Goal: Task Accomplishment & Management: Manage account settings

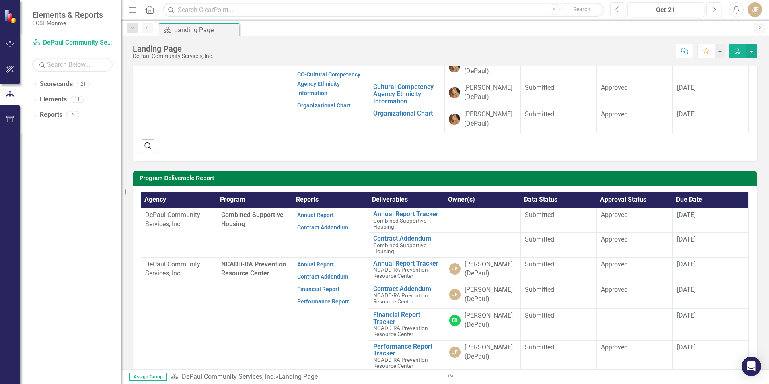
scroll to position [144, 0]
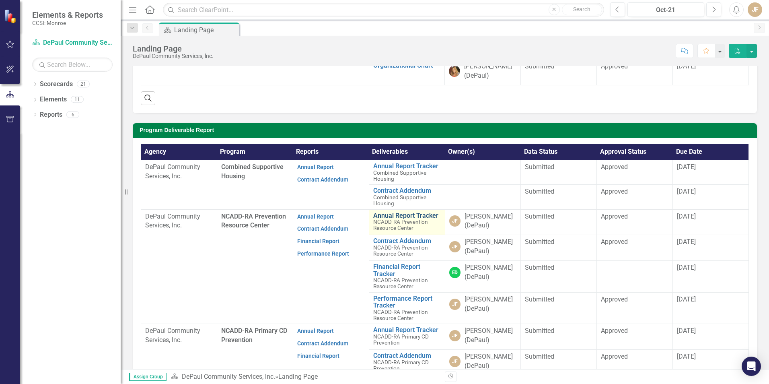
click at [389, 219] on link "Annual Report Tracker" at bounding box center [407, 215] width 68 height 7
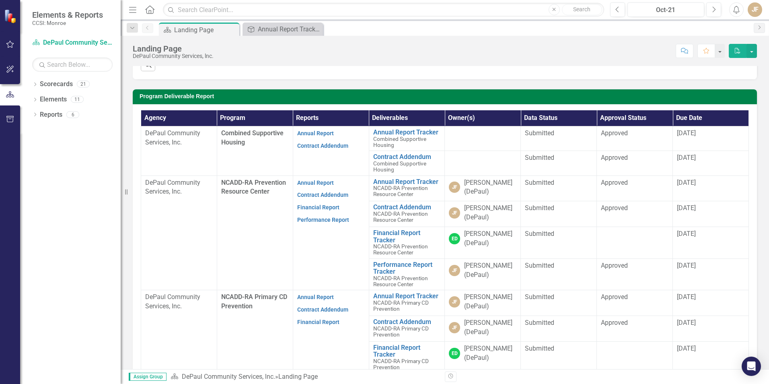
scroll to position [182, 0]
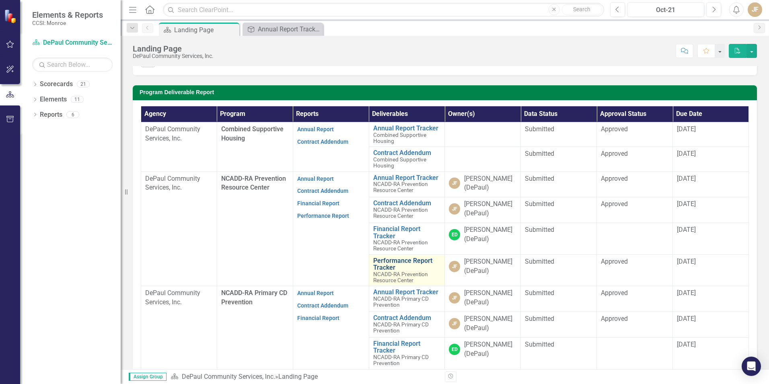
click at [377, 271] on link "Performance Report Tracker" at bounding box center [407, 264] width 68 height 14
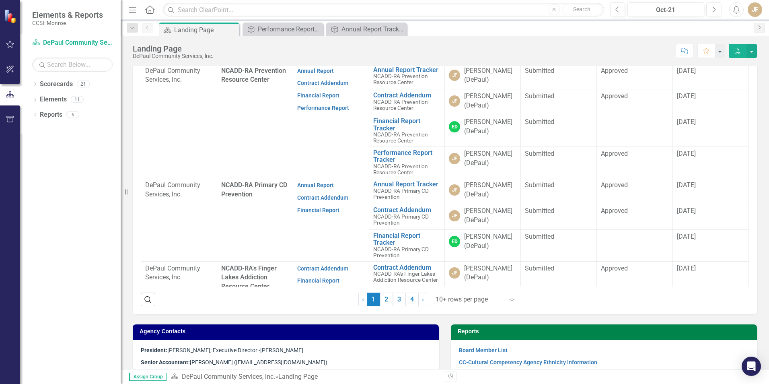
scroll to position [299, 0]
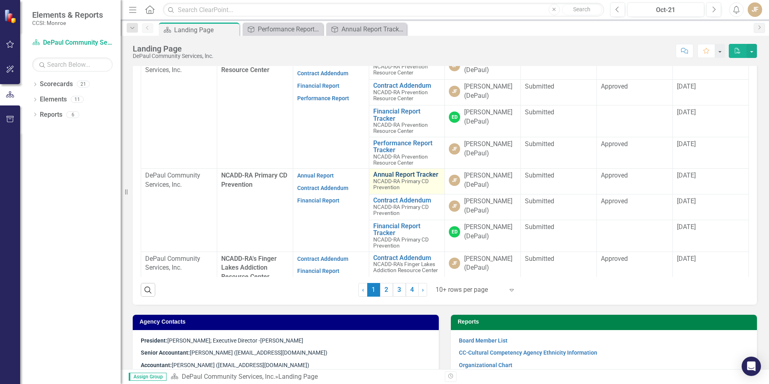
click at [408, 178] on link "Annual Report Tracker" at bounding box center [407, 174] width 68 height 7
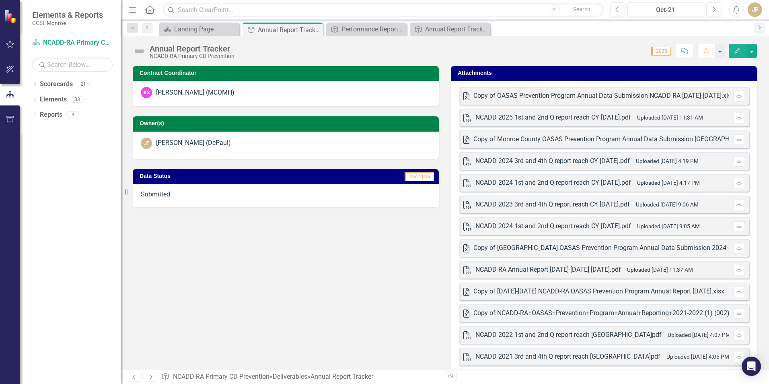
drag, startPoint x: 534, startPoint y: 73, endPoint x: 514, endPoint y: 72, distance: 20.1
click at [514, 72] on h3 "Attachments" at bounding box center [605, 73] width 295 height 6
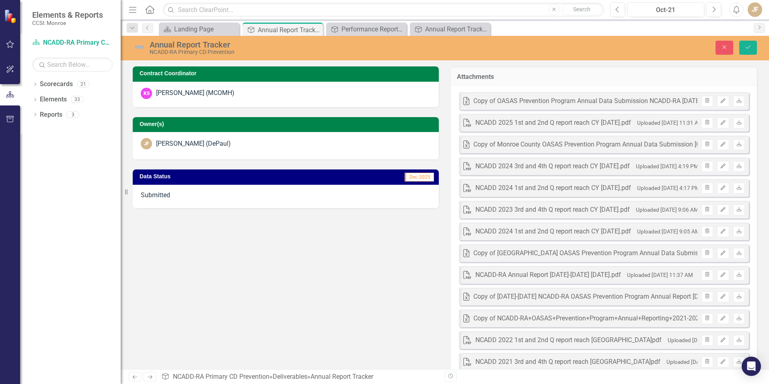
click at [514, 72] on div "Attachments" at bounding box center [604, 76] width 306 height 20
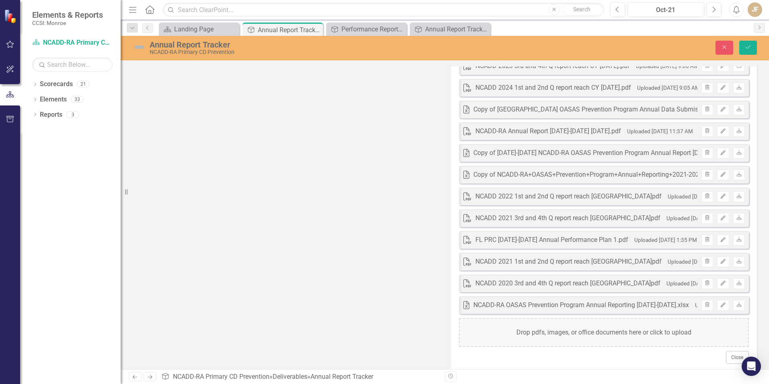
scroll to position [155, 0]
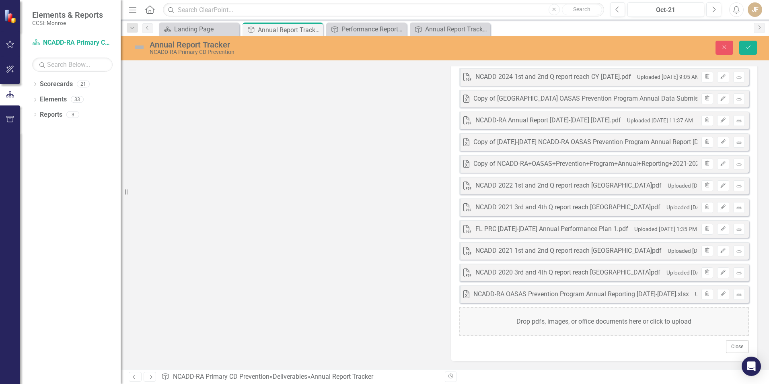
click at [560, 322] on div "Drop pdfs, images, or office documents here or click to upload" at bounding box center [604, 321] width 290 height 29
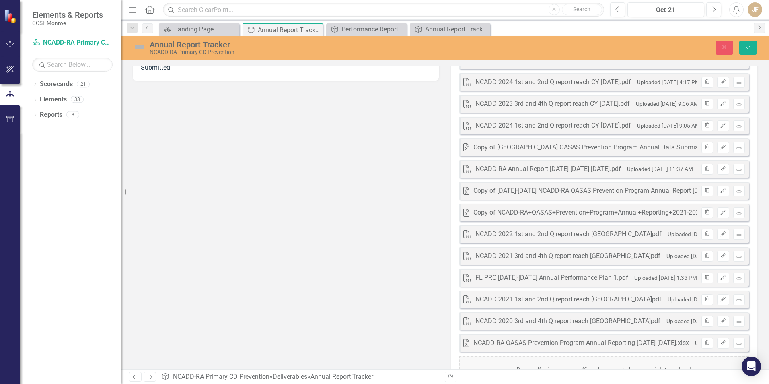
scroll to position [176, 0]
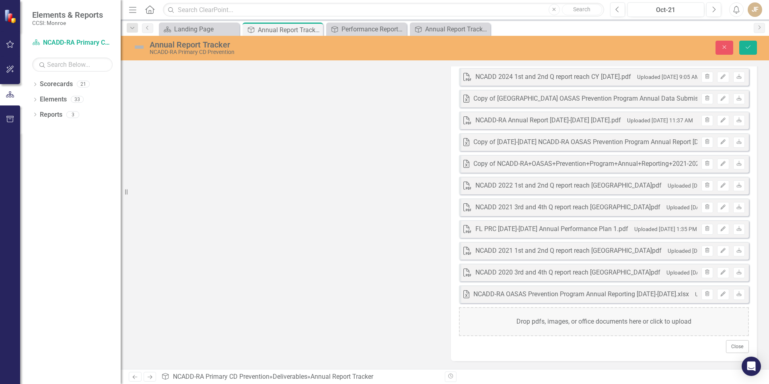
click at [549, 322] on div "Drop pdfs, images, or office documents here or click to upload" at bounding box center [604, 321] width 290 height 29
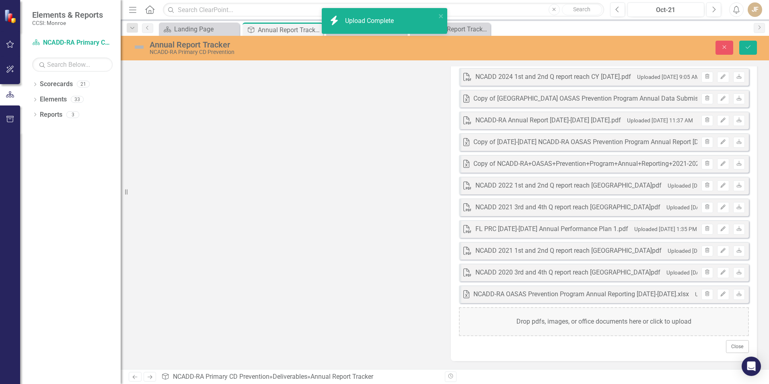
click at [584, 320] on div "Drop pdfs, images, or office documents here or click to upload" at bounding box center [604, 321] width 290 height 29
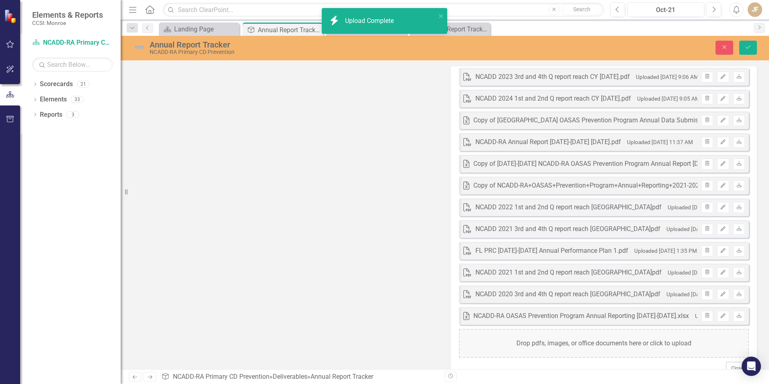
scroll to position [198, 0]
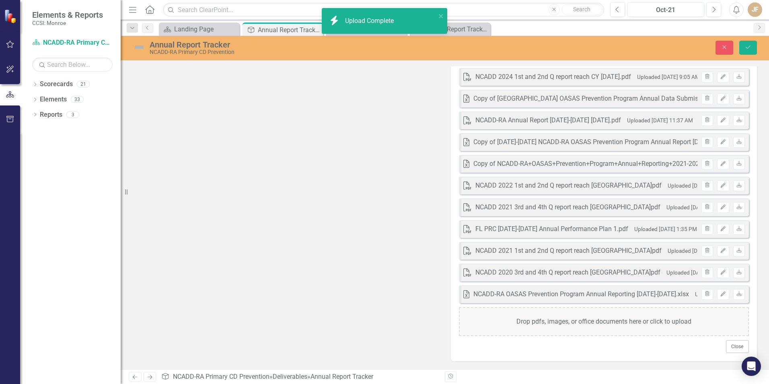
click at [562, 322] on div "Drop pdfs, images, or office documents here or click to upload" at bounding box center [604, 321] width 290 height 29
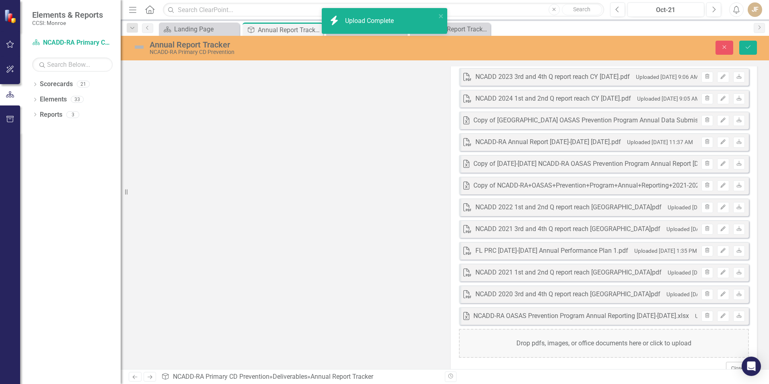
scroll to position [220, 0]
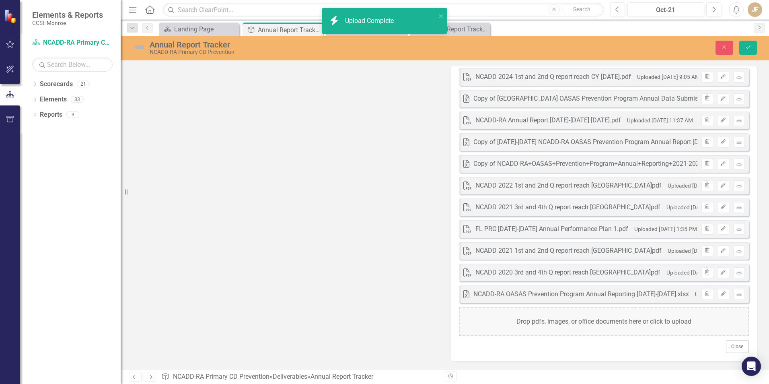
click at [598, 320] on div "Drop pdfs, images, or office documents here or click to upload" at bounding box center [604, 321] width 290 height 29
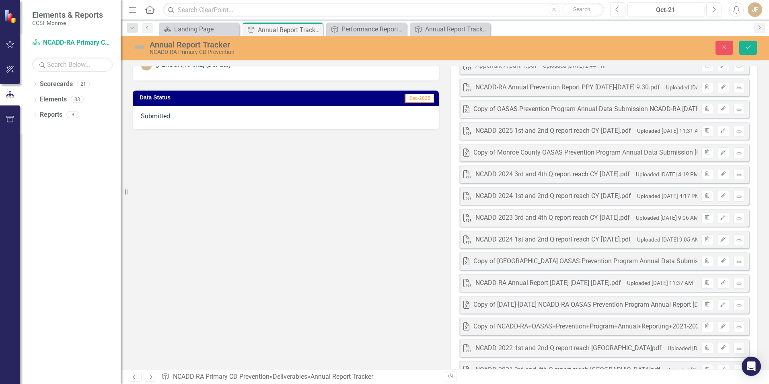
scroll to position [0, 0]
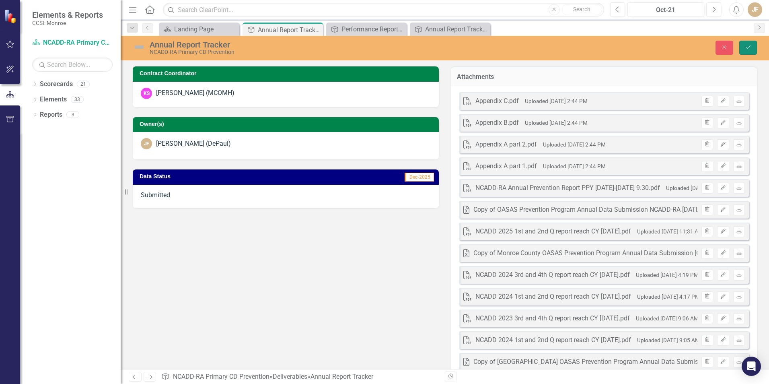
click at [748, 46] on icon "Save" at bounding box center [748, 47] width 7 height 6
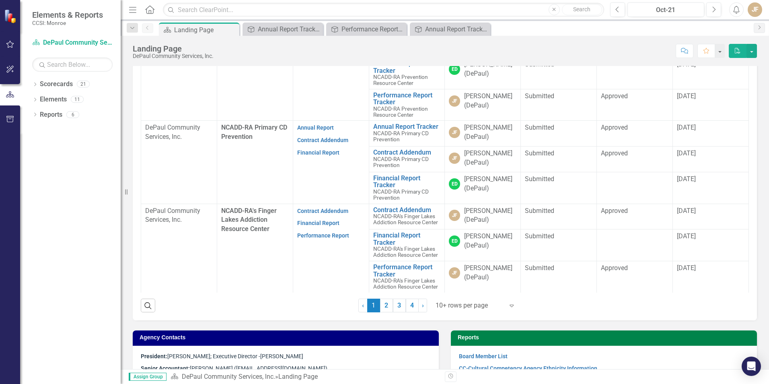
scroll to position [70, 0]
click at [392, 278] on link "Performance Report Tracker" at bounding box center [407, 271] width 68 height 14
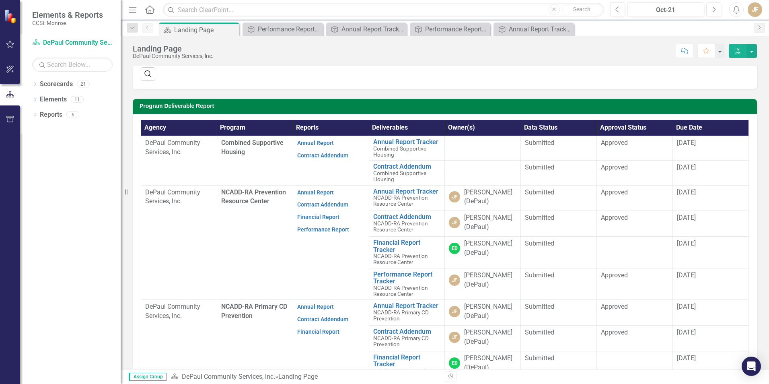
scroll to position [172, 0]
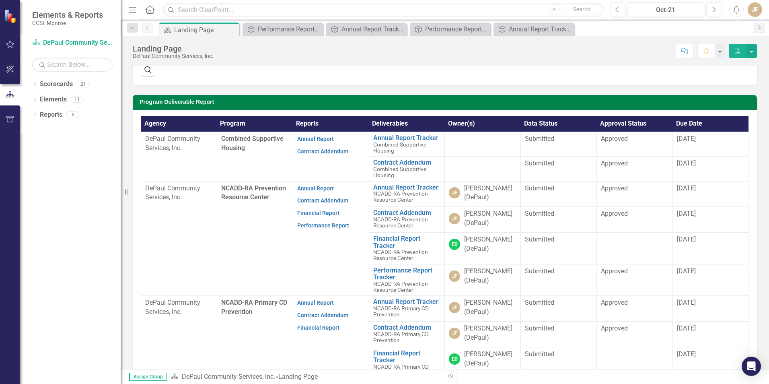
click at [481, 202] on div "[PERSON_NAME] (DePaul)" at bounding box center [490, 193] width 52 height 19
click at [404, 191] on link "Annual Report Tracker" at bounding box center [407, 187] width 68 height 7
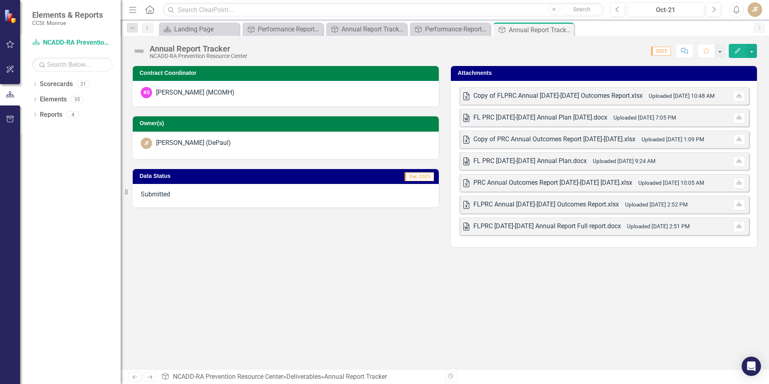
click at [754, 8] on div "JF" at bounding box center [755, 9] width 14 height 14
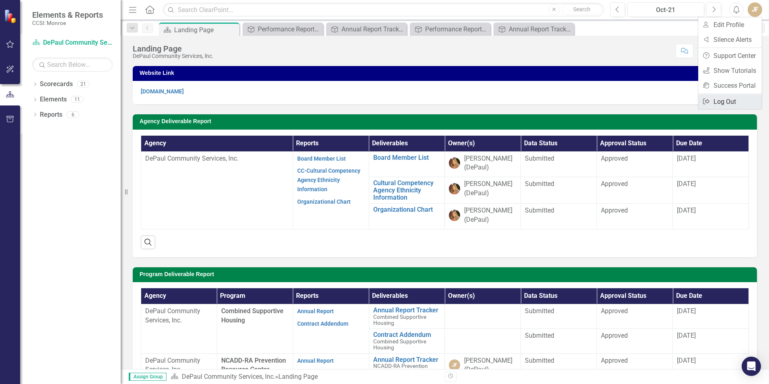
click at [719, 101] on link "Logout Log Out" at bounding box center [731, 101] width 64 height 15
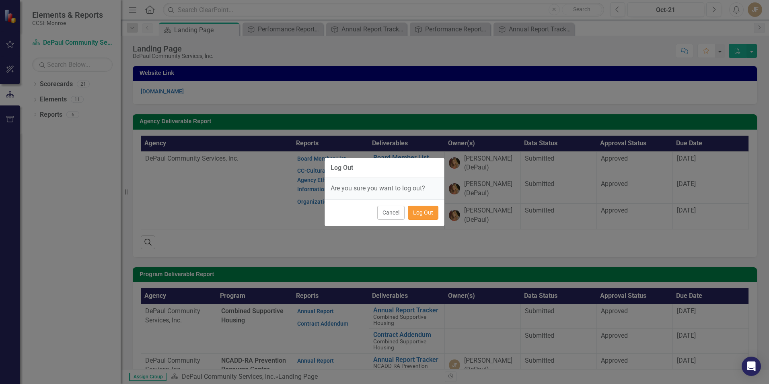
click at [418, 212] on button "Log Out" at bounding box center [423, 213] width 31 height 14
